Goal: Find specific page/section: Find specific page/section

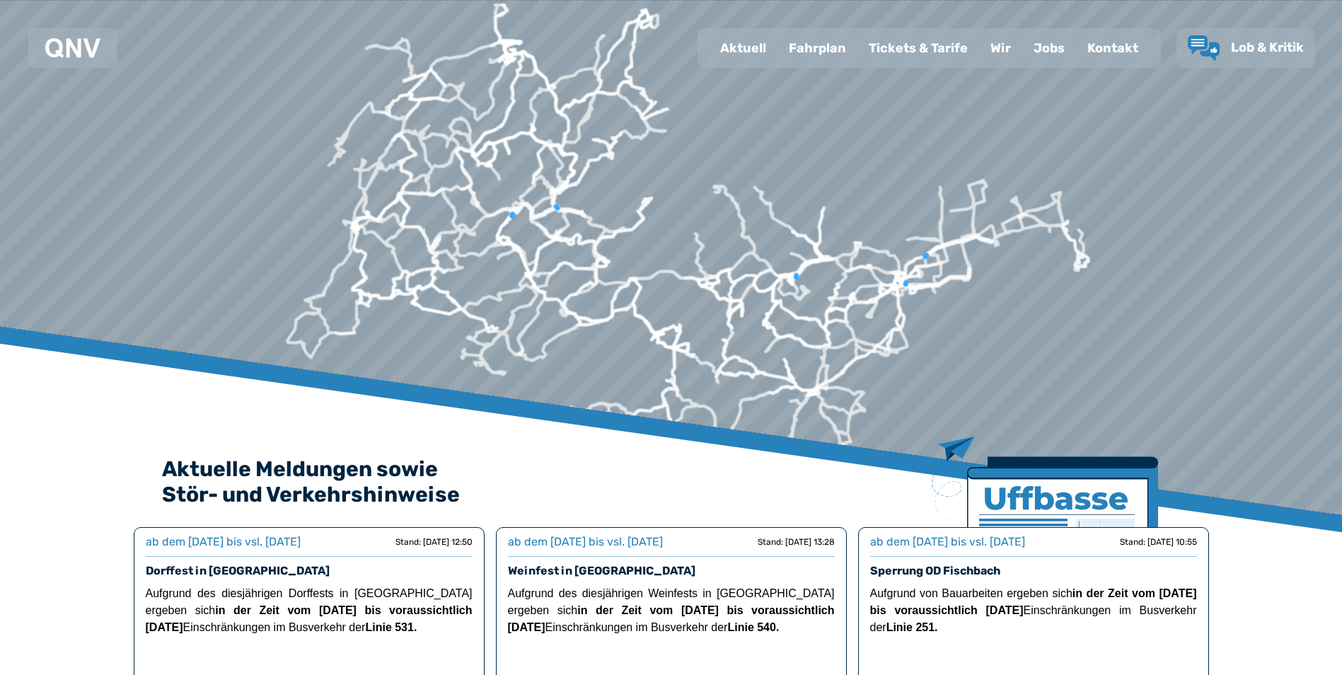
drag, startPoint x: 531, startPoint y: 210, endPoint x: 532, endPoint y: 286, distance: 76.4
click at [532, 218] on icon at bounding box center [547, 211] width 71 height 14
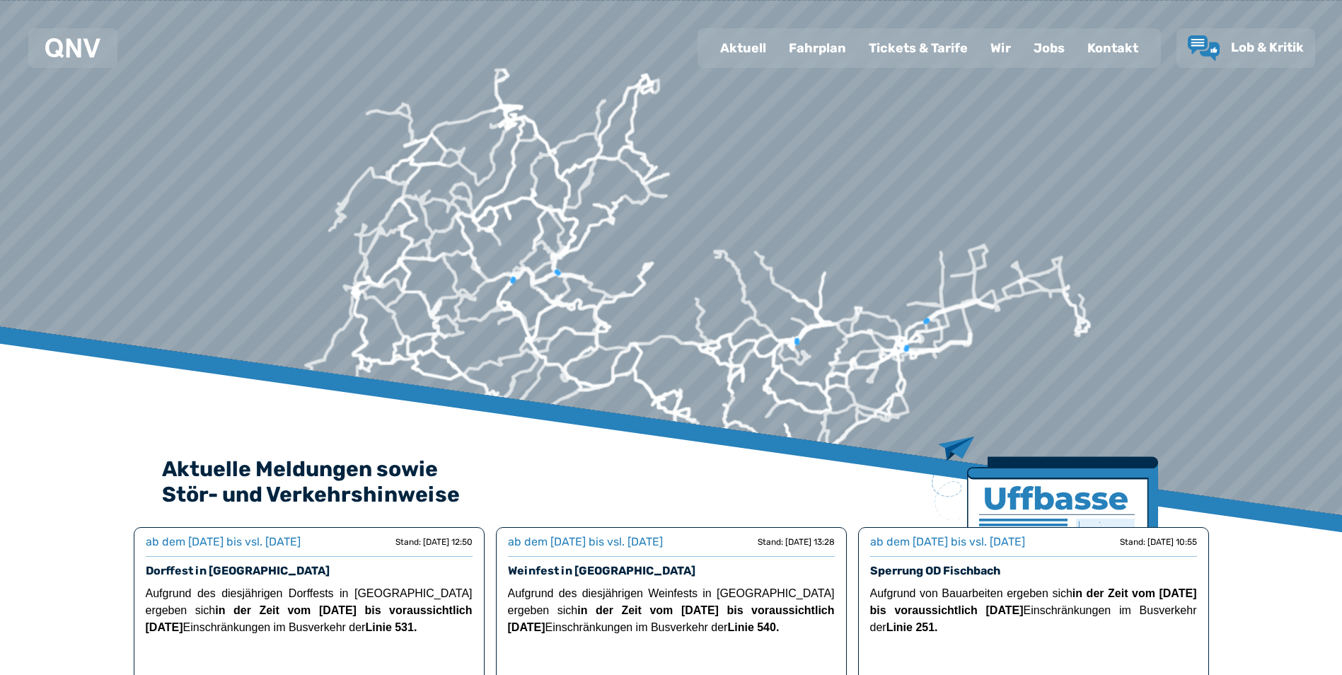
click at [636, 148] on div at bounding box center [677, 7] width 2271 height 1390
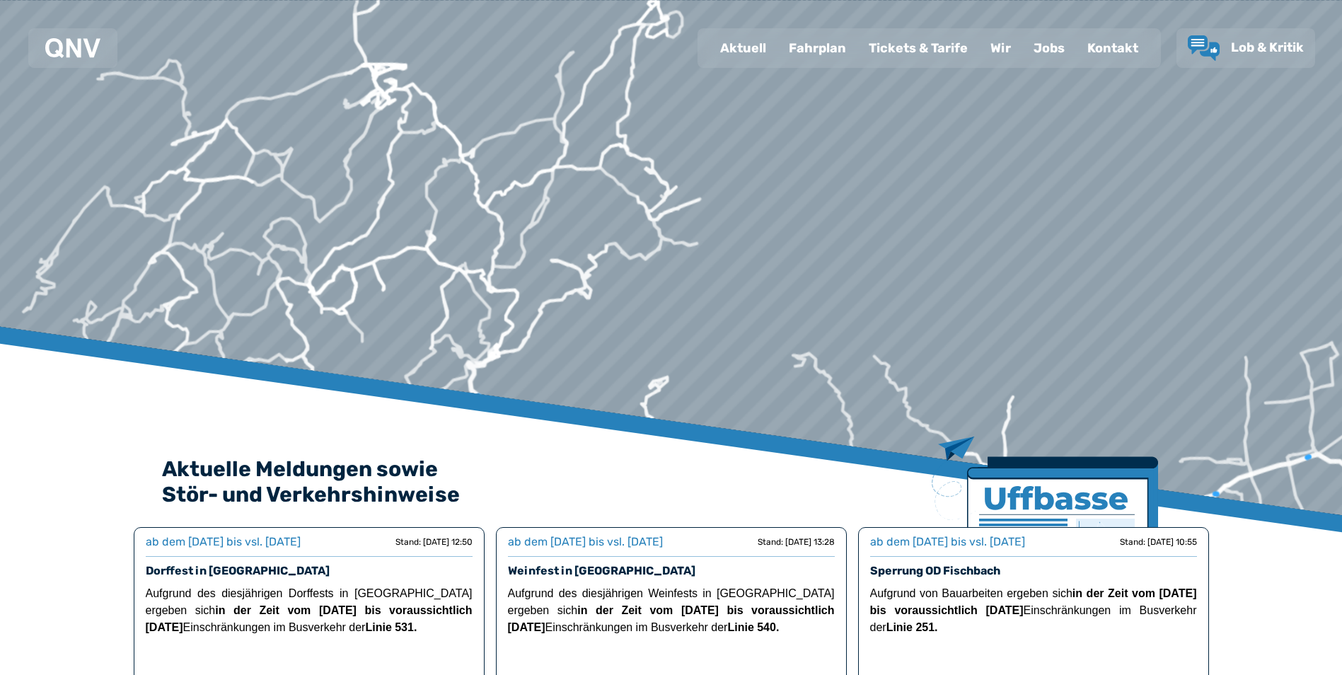
click at [744, 45] on div "Aktuell" at bounding box center [743, 48] width 69 height 37
select select "*"
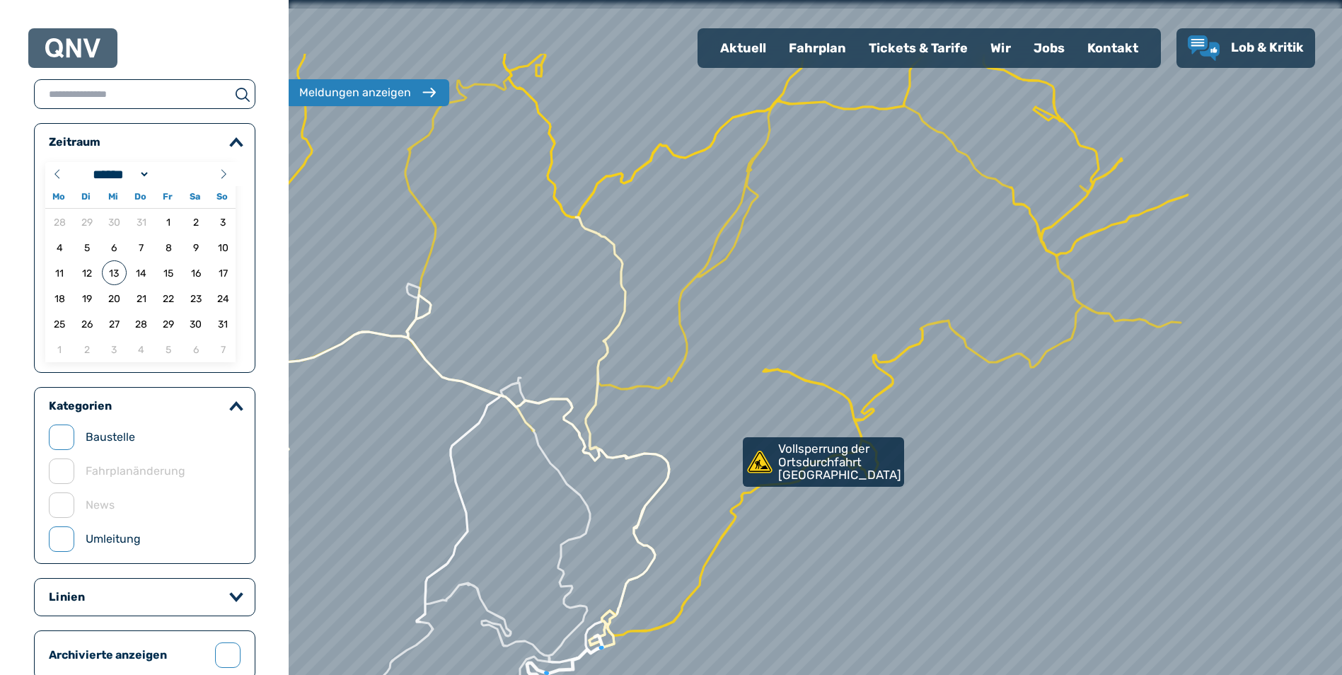
drag, startPoint x: 725, startPoint y: 206, endPoint x: 525, endPoint y: 327, distance: 233.8
click at [525, 327] on div at bounding box center [815, 338] width 1264 height 810
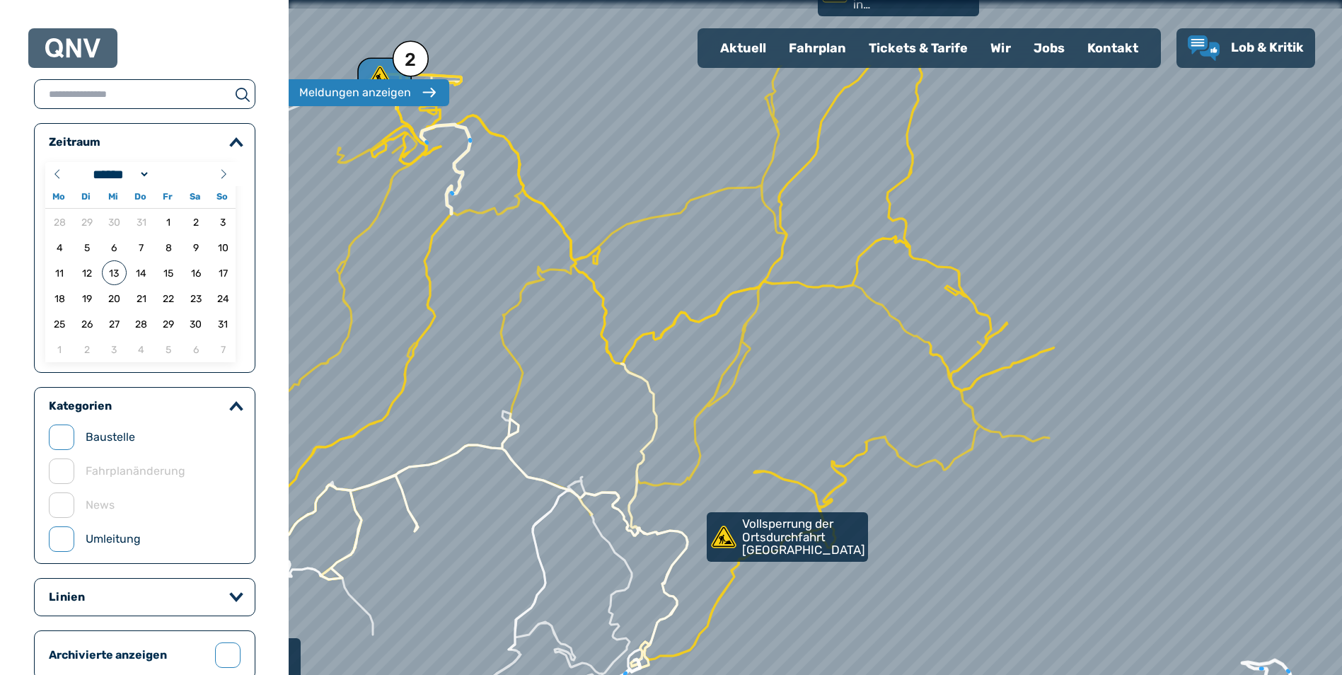
drag, startPoint x: 759, startPoint y: 264, endPoint x: 751, endPoint y: 397, distance: 133.2
click at [751, 397] on div at bounding box center [815, 338] width 1264 height 810
